Goal: Task Accomplishment & Management: Manage account settings

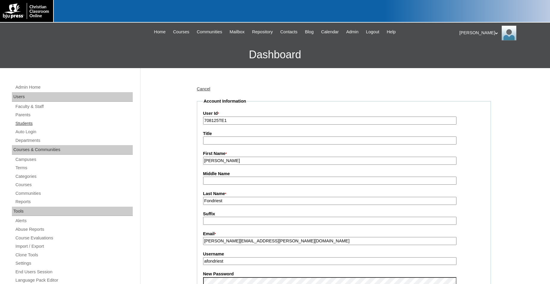
click at [28, 124] on link "Students" at bounding box center [74, 123] width 118 height 7
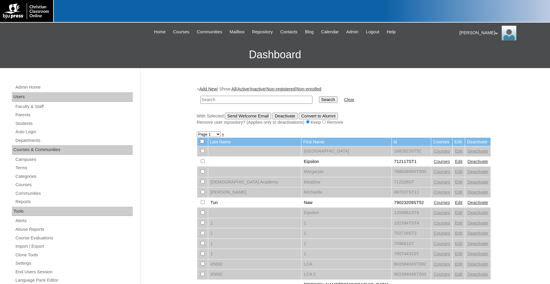
click at [270, 99] on input "text" at bounding box center [256, 100] width 112 height 8
type input "719085"
click at [319, 96] on input "Search" at bounding box center [328, 99] width 18 height 7
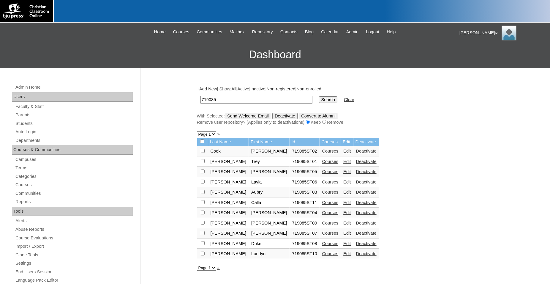
click at [343, 194] on link "Edit" at bounding box center [346, 191] width 7 height 5
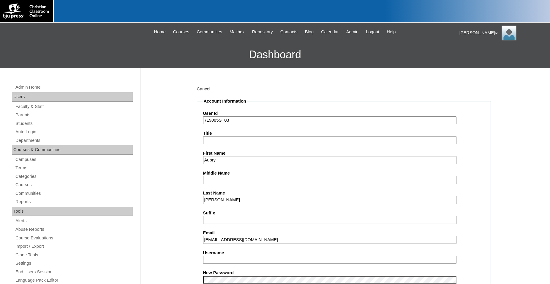
click at [244, 240] on input "akassinger@eaglebridgechristian.org" at bounding box center [329, 239] width 253 height 8
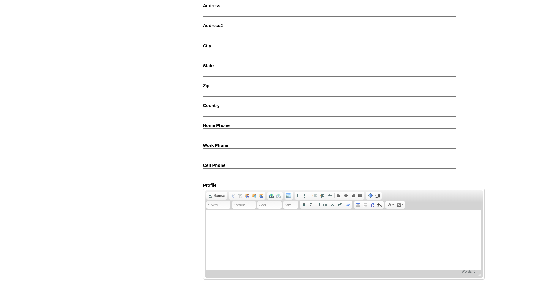
scroll to position [631, 0]
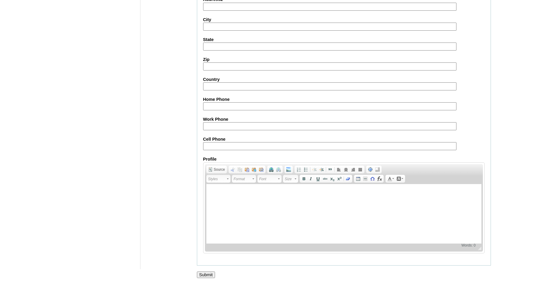
type input "akassinger@eagleridgechristian.org"
click at [205, 274] on input "Submit" at bounding box center [206, 274] width 18 height 7
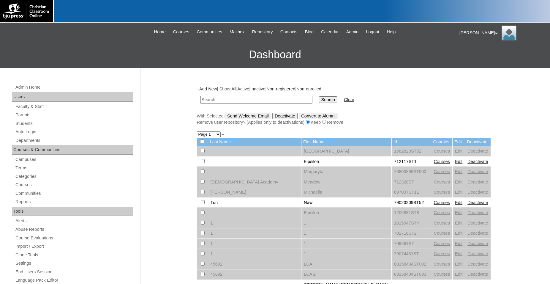
click at [267, 99] on input "text" at bounding box center [256, 100] width 112 height 8
type input "719085"
click at [319, 96] on input "Search" at bounding box center [328, 99] width 18 height 7
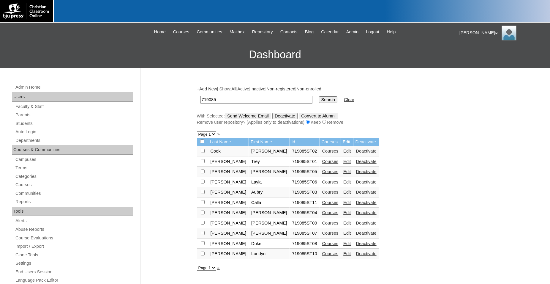
click at [343, 194] on link "Edit" at bounding box center [346, 191] width 7 height 5
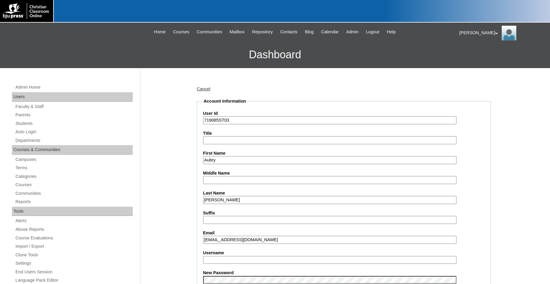
click at [247, 260] on input "Username" at bounding box center [329, 260] width 253 height 8
type input "akassinger"
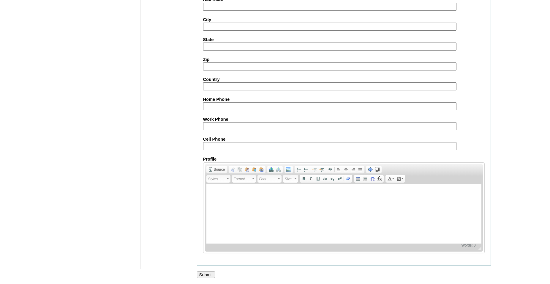
scroll to position [631, 0]
click at [207, 273] on input "Submit" at bounding box center [206, 274] width 18 height 7
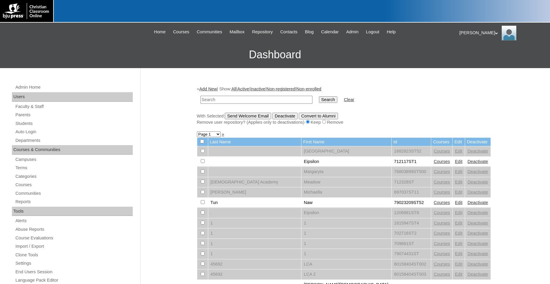
click at [235, 100] on input "text" at bounding box center [256, 100] width 112 height 8
type input "719085"
click at [319, 96] on input "Search" at bounding box center [328, 99] width 18 height 7
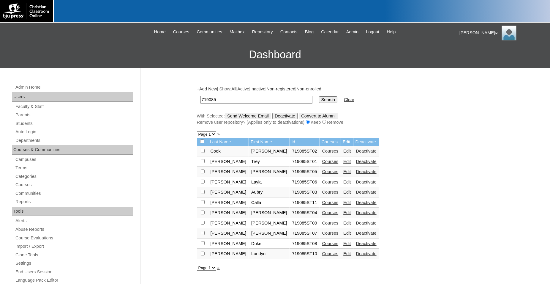
click at [343, 174] on link "Edit" at bounding box center [346, 171] width 7 height 5
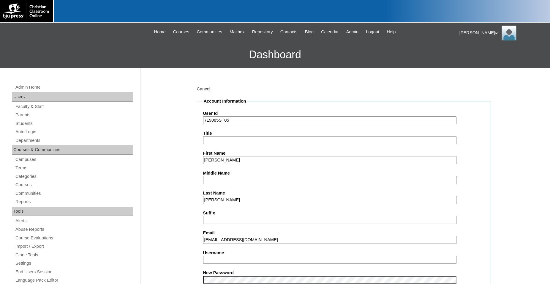
click at [256, 240] on input "dfarris@eagleridgechrisitan.org" at bounding box center [329, 239] width 253 height 8
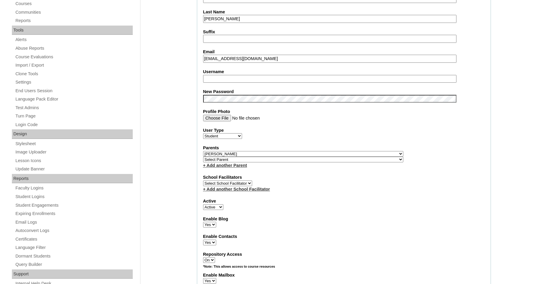
scroll to position [187, 0]
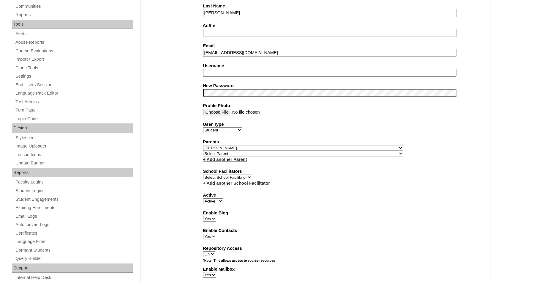
type input "dfarris@eagleridgechrisitian.org"
click at [262, 73] on input "Username" at bounding box center [329, 73] width 253 height 8
type input "dfarris"
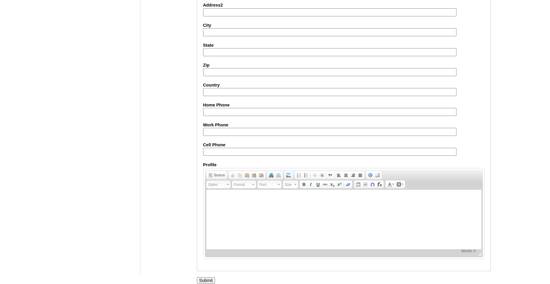
scroll to position [631, 0]
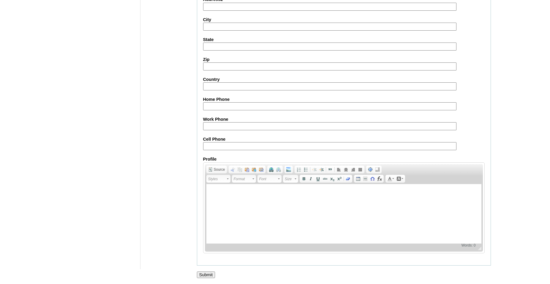
click at [206, 273] on input "Submit" at bounding box center [206, 274] width 18 height 7
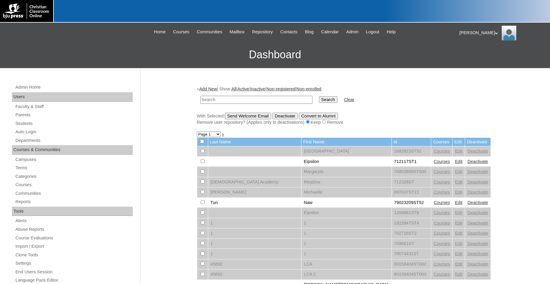
click at [288, 99] on input "text" at bounding box center [256, 100] width 112 height 8
type input "719085"
click at [319, 96] on input "Search" at bounding box center [328, 99] width 18 height 7
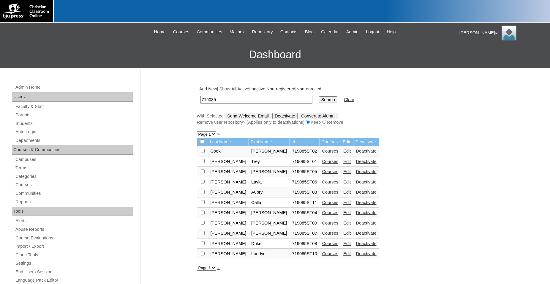
click at [343, 184] on link "Edit" at bounding box center [346, 181] width 7 height 5
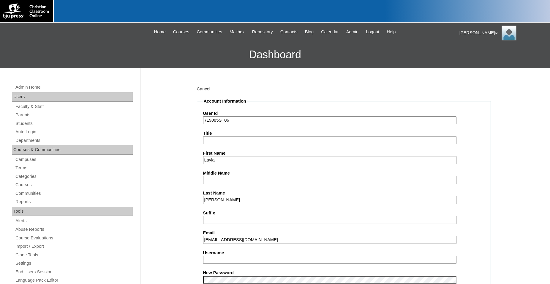
click at [206, 240] on input "lfillialand@eagleridgechristian.org" at bounding box center [329, 239] width 253 height 8
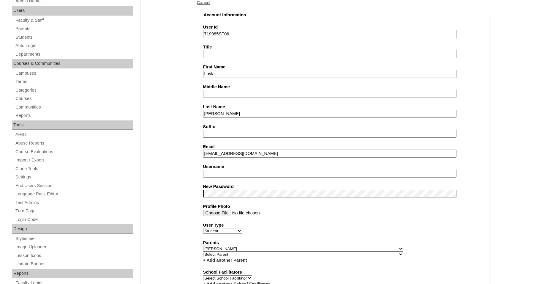
scroll to position [91, 0]
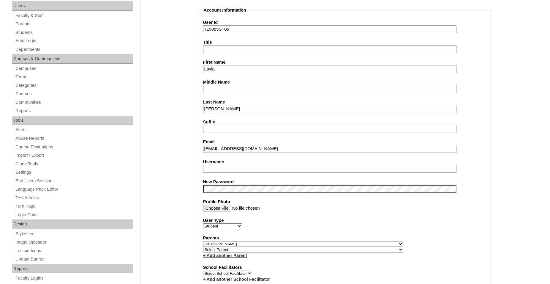
type input "lgilliland@eagleridgechristian.org"
click at [246, 169] on input "Username" at bounding box center [329, 169] width 253 height 8
type input "laylag"
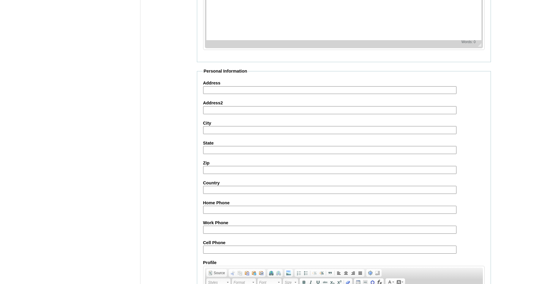
scroll to position [631, 0]
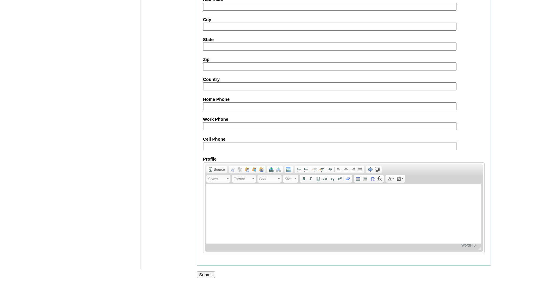
click at [207, 275] on input "Submit" at bounding box center [206, 274] width 18 height 7
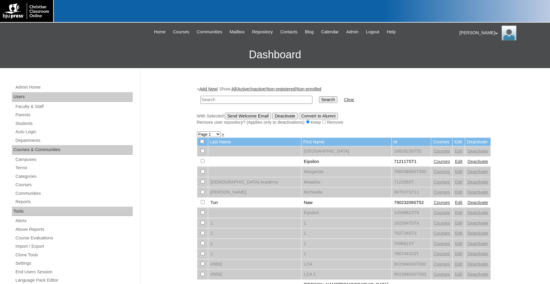
click at [261, 99] on input "text" at bounding box center [256, 100] width 112 height 8
type input "719085"
click at [319, 96] on input "Search" at bounding box center [328, 99] width 18 height 7
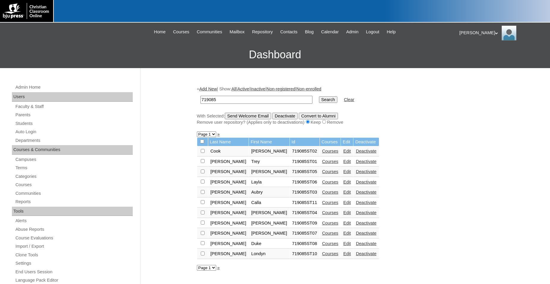
click at [343, 205] on link "Edit" at bounding box center [346, 202] width 7 height 5
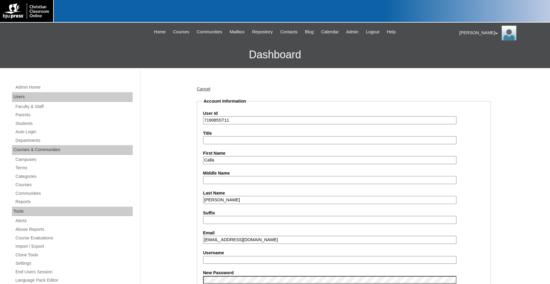
click at [250, 241] on input "ckasten@eagleridgecristian.org" at bounding box center [329, 239] width 253 height 8
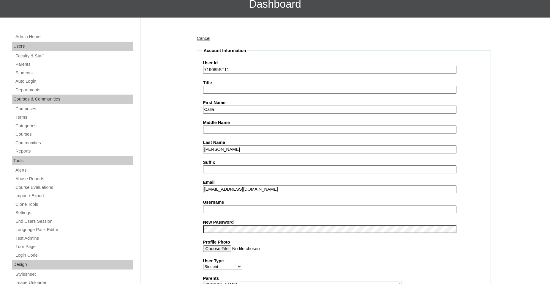
scroll to position [61, 0]
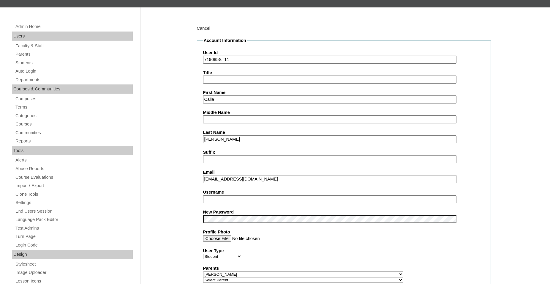
type input "ckasten@eagleridgechristian.org"
click at [256, 201] on input "Username" at bounding box center [329, 199] width 253 height 8
type input "ckasten"
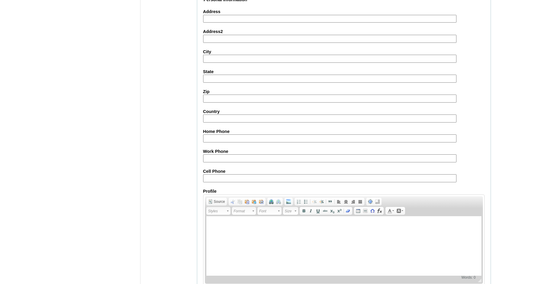
scroll to position [631, 0]
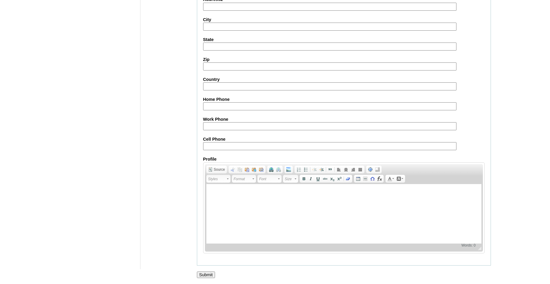
click at [204, 275] on input "Submit" at bounding box center [206, 274] width 18 height 7
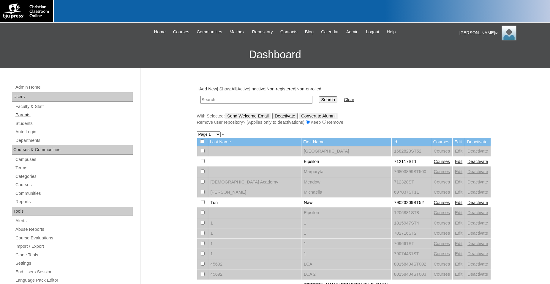
click at [24, 114] on link "Parents" at bounding box center [74, 114] width 118 height 7
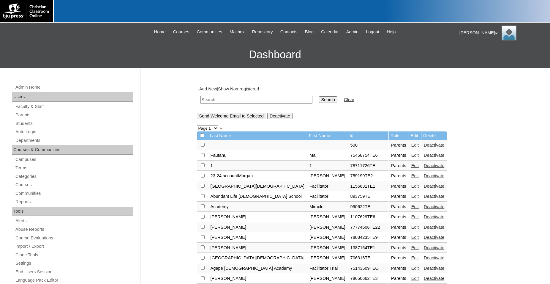
click at [292, 97] on input "text" at bounding box center [256, 100] width 112 height 8
type input "719085"
click at [319, 96] on input "Search" at bounding box center [328, 99] width 18 height 7
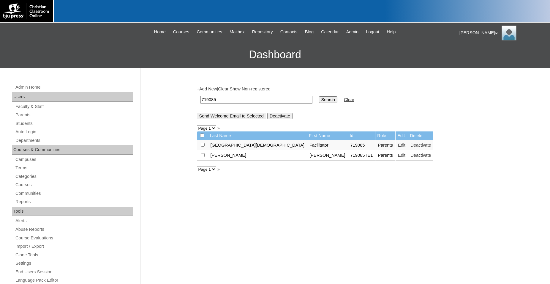
click at [398, 157] on link "Edit" at bounding box center [401, 155] width 7 height 5
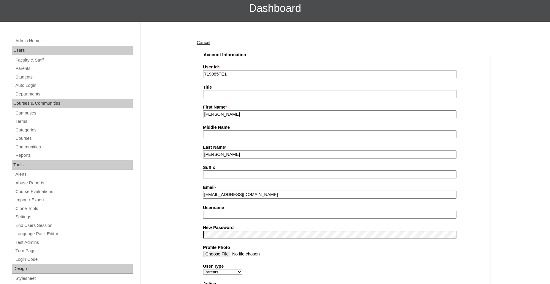
scroll to position [91, 0]
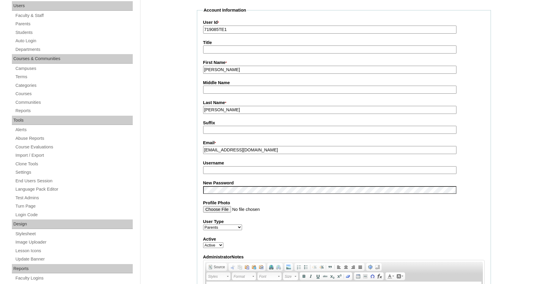
click at [278, 173] on input "Username" at bounding box center [329, 170] width 253 height 8
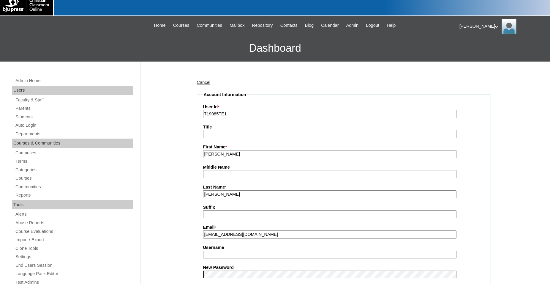
scroll to position [0, 0]
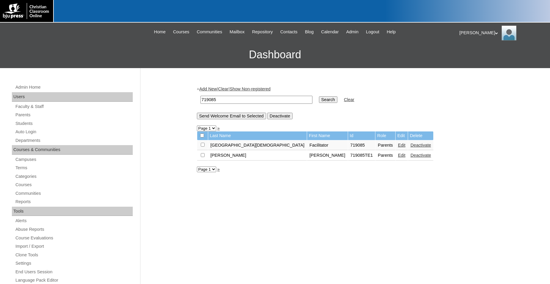
click at [203, 146] on input "checkbox" at bounding box center [203, 145] width 4 height 4
checkbox input "true"
click at [210, 116] on input "Send Welcome Email to Selected" at bounding box center [231, 116] width 69 height 7
